Goal: Information Seeking & Learning: Learn about a topic

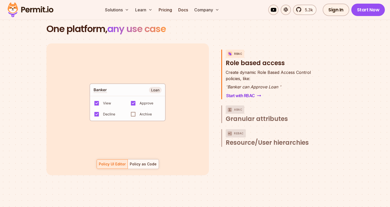
scroll to position [2745, 0]
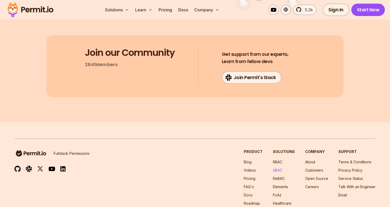
click at [278, 168] on link "ABAC" at bounding box center [278, 170] width 10 height 4
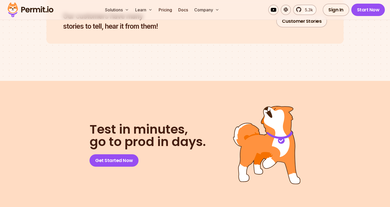
scroll to position [2791, 0]
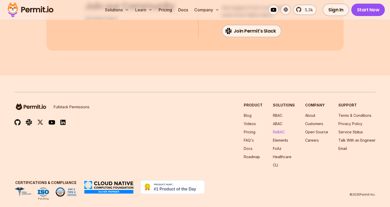
click at [280, 129] on link "ReBAC" at bounding box center [279, 131] width 12 height 4
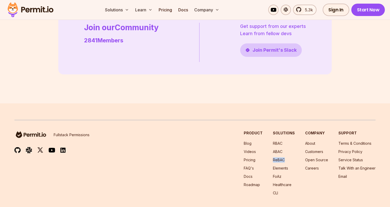
scroll to position [1477, 0]
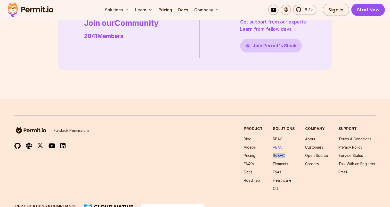
click at [278, 148] on link "ABAC" at bounding box center [278, 147] width 10 height 4
